Goal: Task Accomplishment & Management: Use online tool/utility

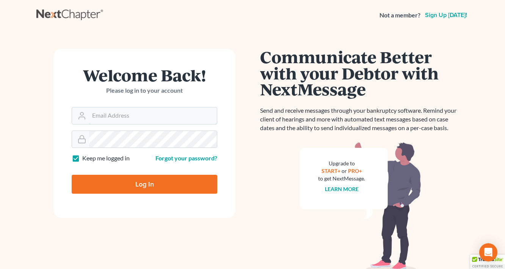
type input "[EMAIL_ADDRESS][DOMAIN_NAME]"
click at [147, 186] on input "Log In" at bounding box center [145, 184] width 146 height 19
type input "Thinking..."
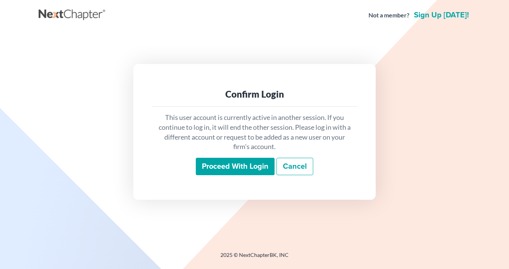
click at [238, 160] on input "Proceed with login" at bounding box center [235, 166] width 79 height 17
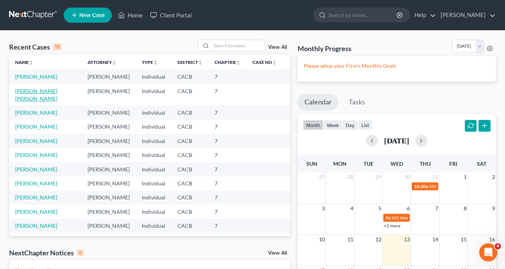
click at [33, 91] on link "Villegas Pintos, Gabriel" at bounding box center [36, 95] width 42 height 14
